Goal: Information Seeking & Learning: Learn about a topic

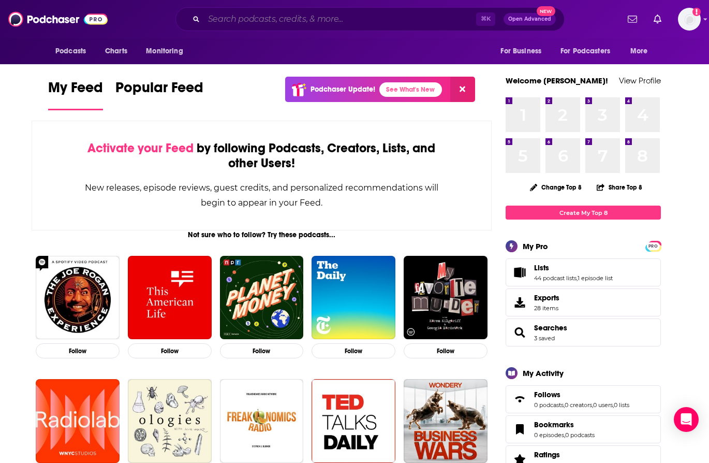
click at [278, 24] on input "Search podcasts, credits, & more..." at bounding box center [340, 19] width 272 height 17
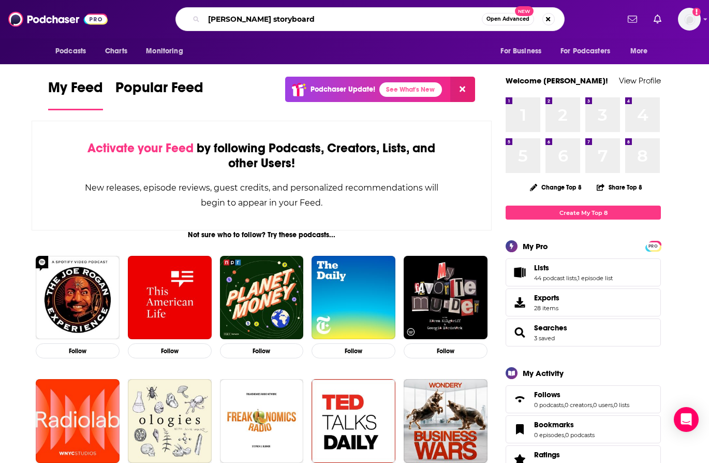
type input "[PERSON_NAME] storyboard"
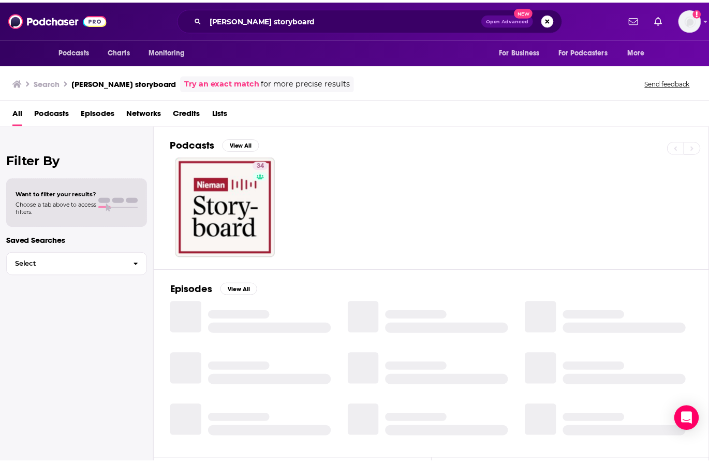
scroll to position [30, 0]
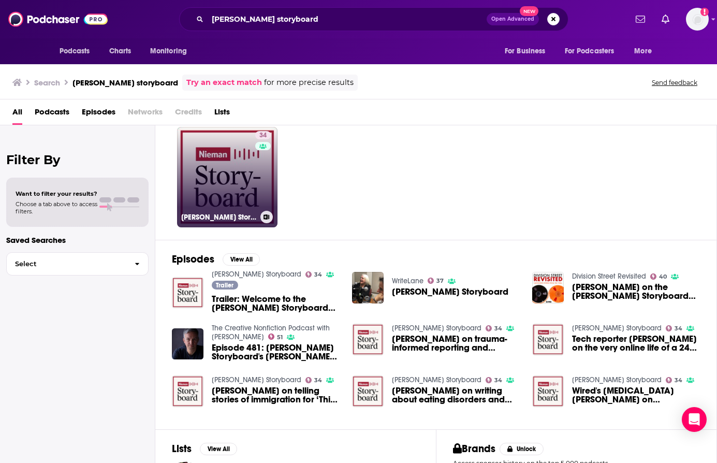
click at [232, 179] on link "34 [PERSON_NAME] Storyboard" at bounding box center [227, 177] width 100 height 100
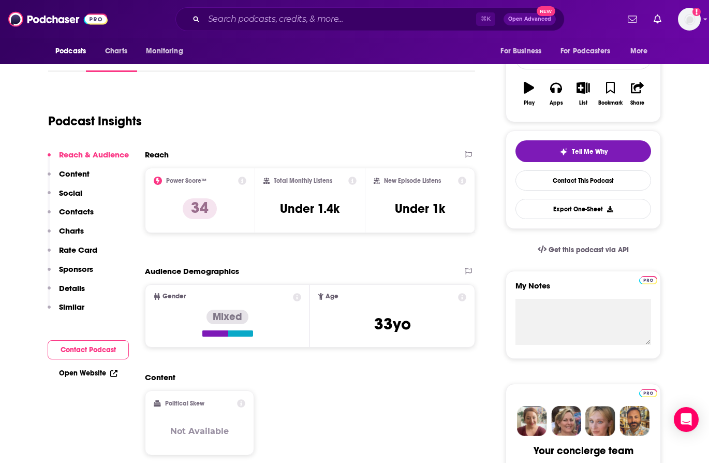
scroll to position [114, 0]
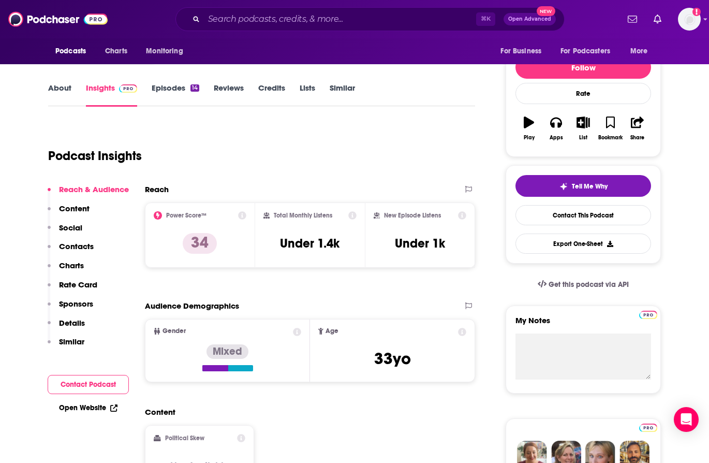
click at [54, 85] on link "About" at bounding box center [59, 95] width 23 height 24
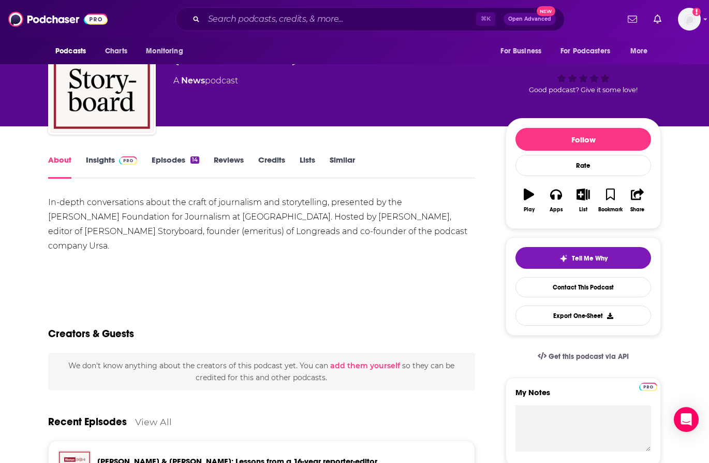
scroll to position [38, 0]
